Goal: Contribute content

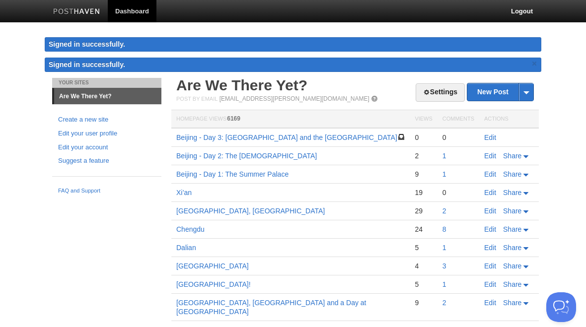
click at [494, 137] on link "Edit" at bounding box center [490, 138] width 12 height 8
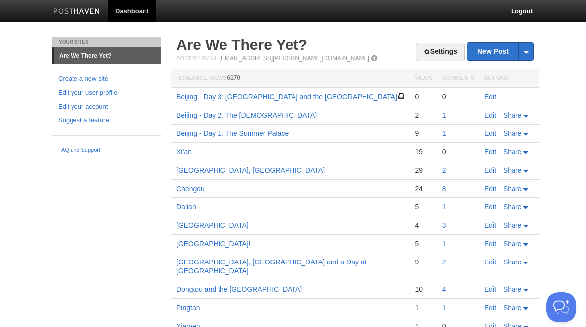
click at [495, 96] on link "Edit" at bounding box center [490, 97] width 12 height 8
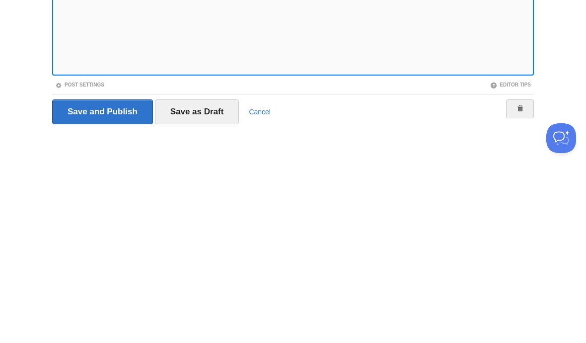
scroll to position [77, 0]
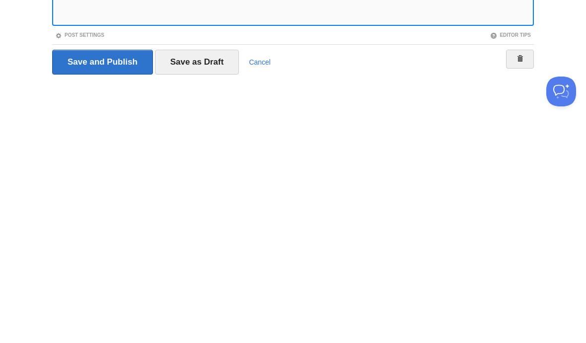
click at [214, 281] on input "Save as Draft" at bounding box center [197, 293] width 84 height 25
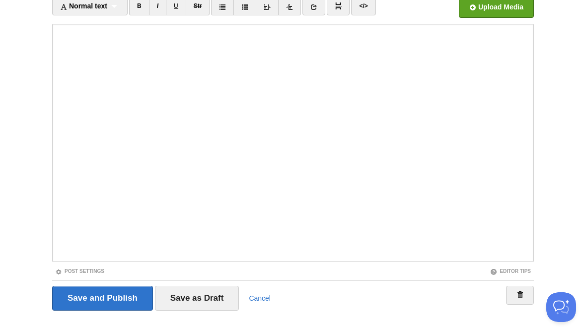
scroll to position [37, 0]
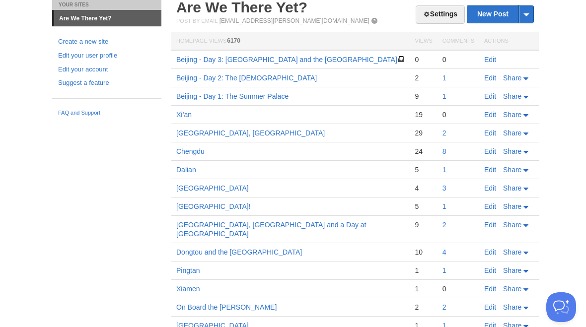
click at [491, 60] on link "Edit" at bounding box center [490, 60] width 12 height 8
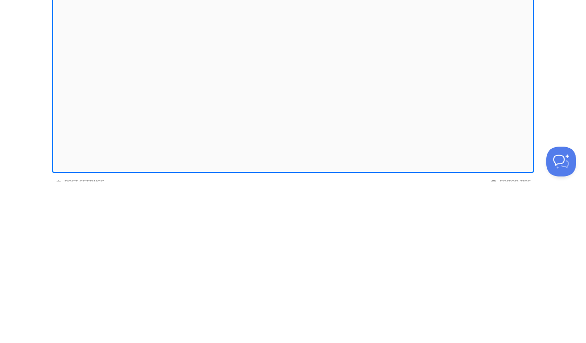
scroll to position [77, 0]
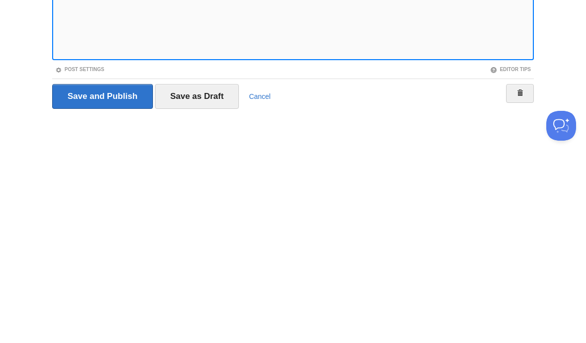
click at [221, 281] on input "Save as Draft" at bounding box center [197, 293] width 84 height 25
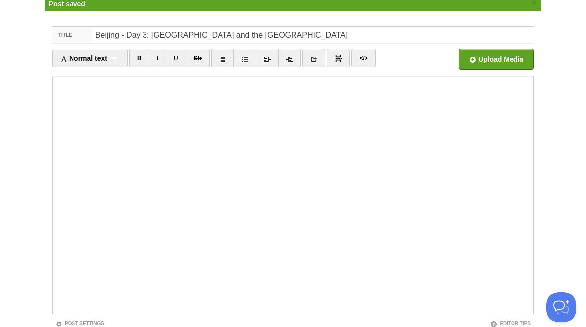
scroll to position [37, 0]
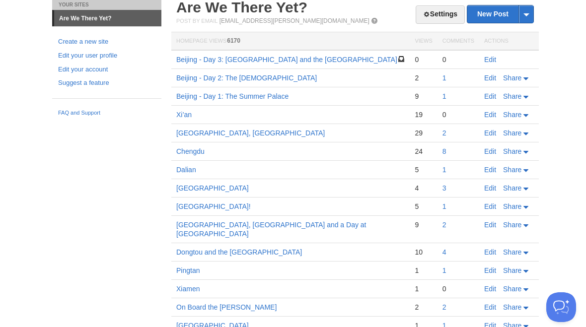
click at [490, 60] on link "Edit" at bounding box center [490, 60] width 12 height 8
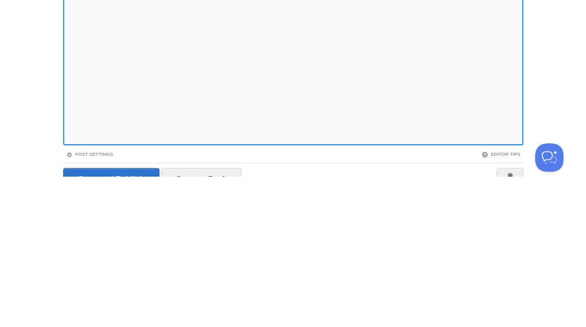
scroll to position [77, 0]
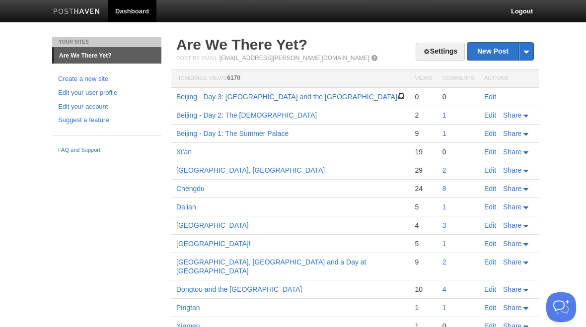
click at [492, 96] on link "Edit" at bounding box center [490, 97] width 12 height 8
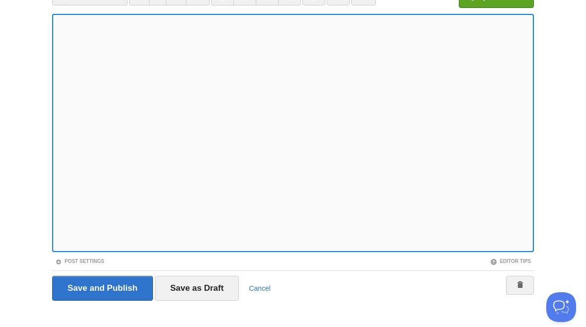
scroll to position [77, 0]
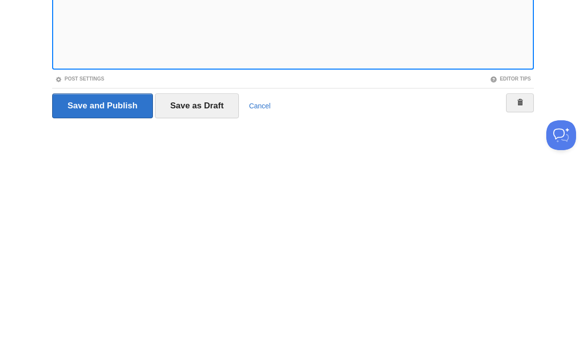
click at [213, 281] on input "Save as Draft" at bounding box center [197, 293] width 84 height 25
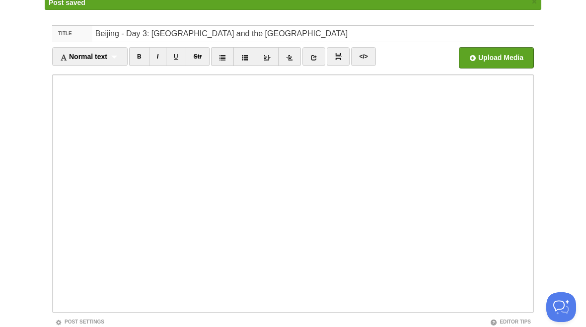
scroll to position [37, 0]
